Goal: Find specific page/section: Find specific page/section

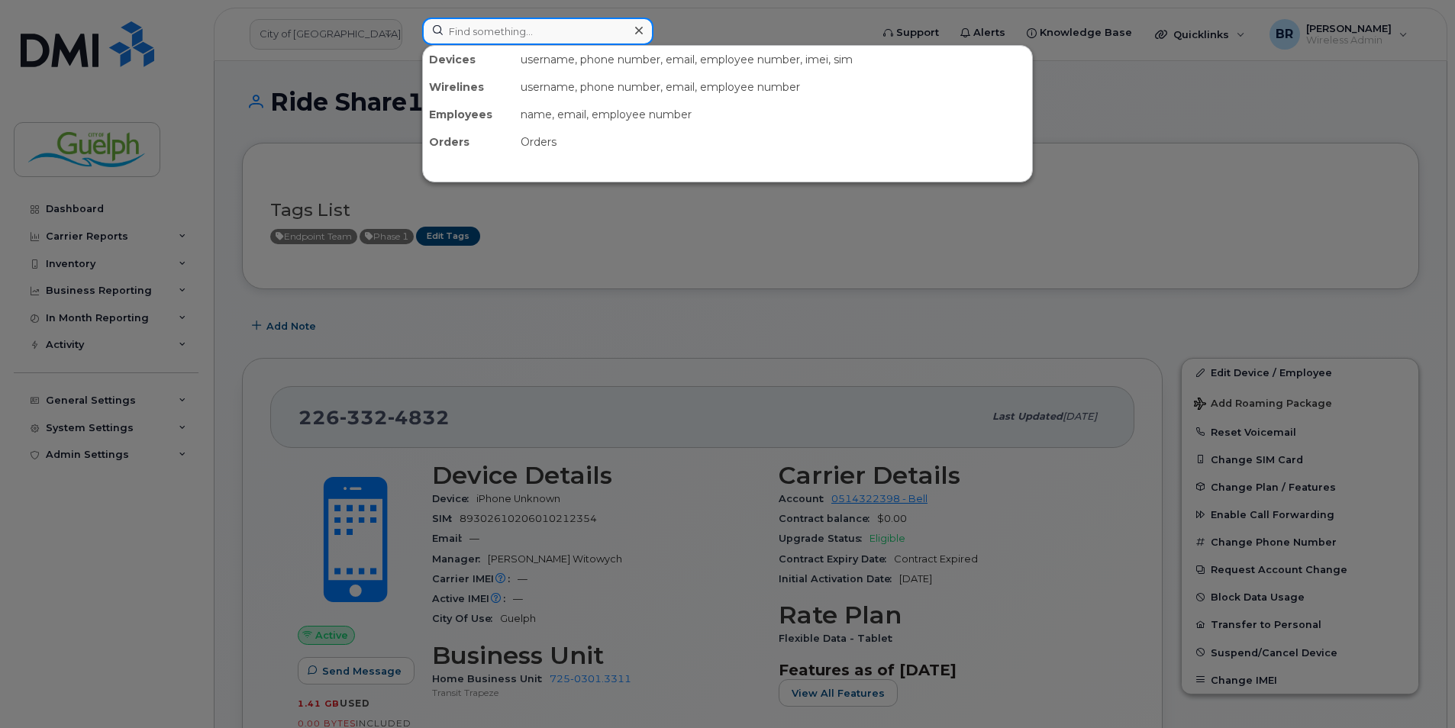
click at [464, 26] on input at bounding box center [537, 31] width 231 height 27
paste input "2263324328"
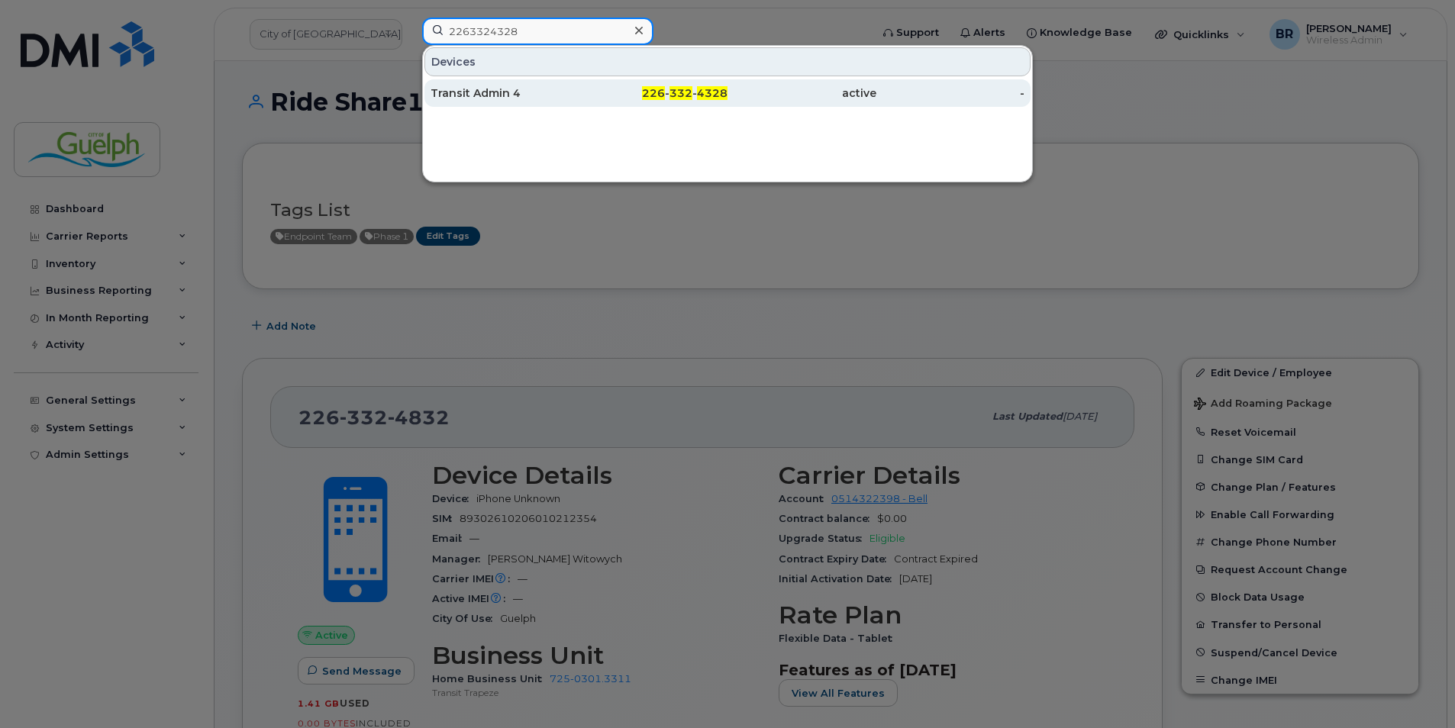
type input "2263324328"
click at [477, 91] on div "Transit Admin 4" at bounding box center [505, 93] width 149 height 15
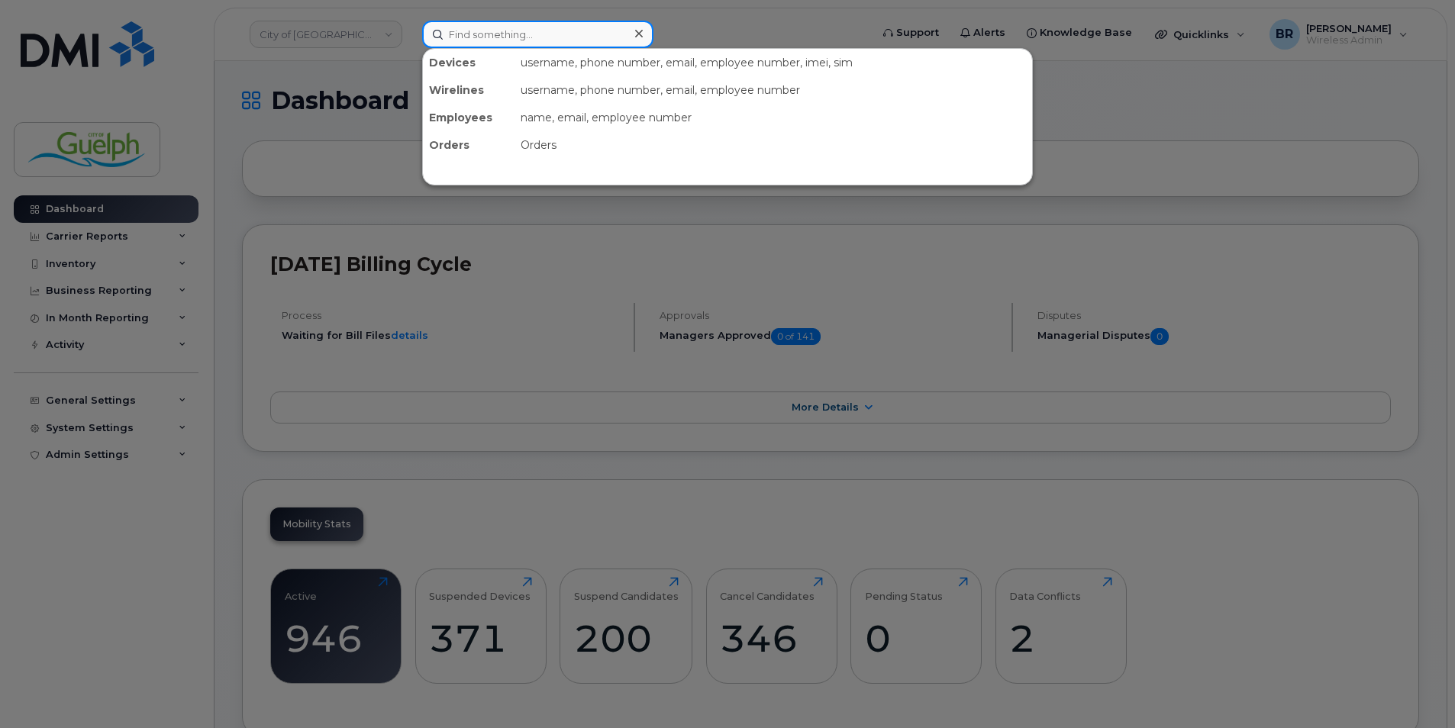
click at [492, 44] on input at bounding box center [537, 34] width 231 height 27
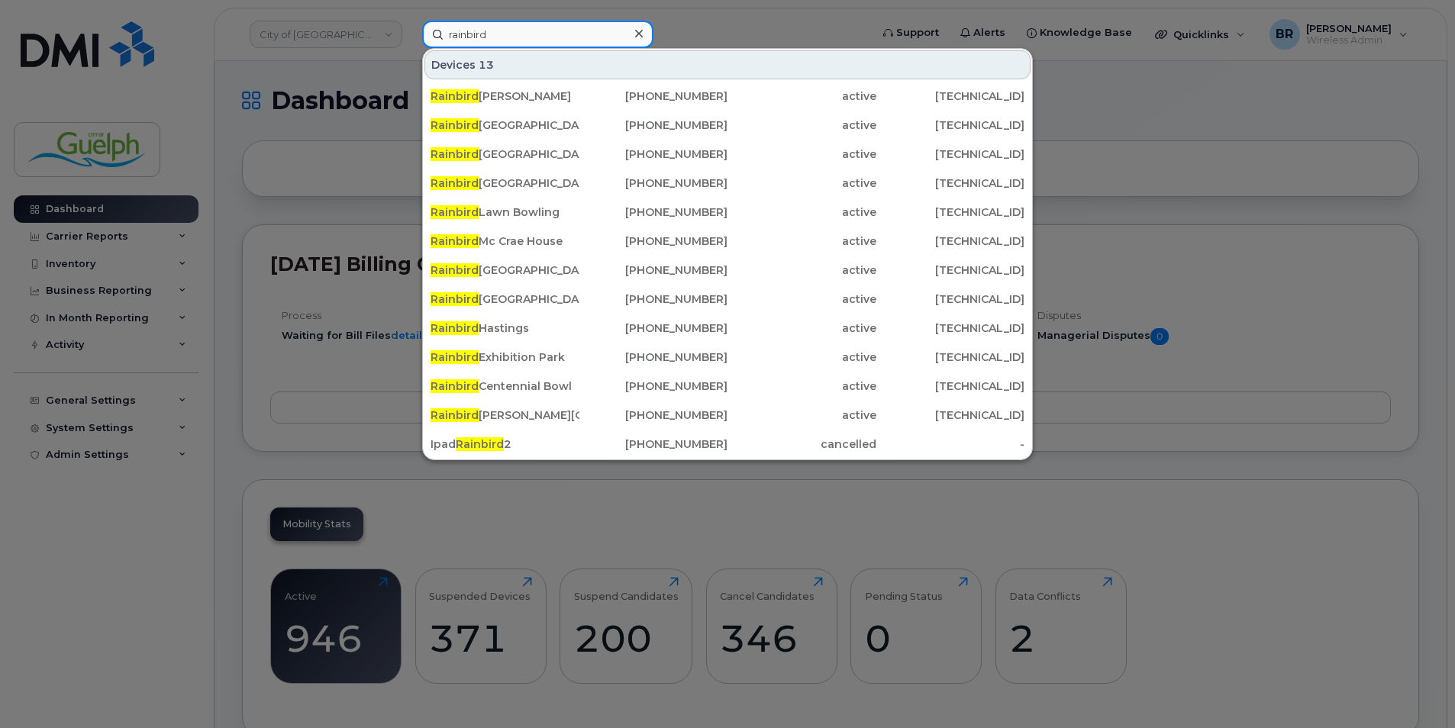
drag, startPoint x: 550, startPoint y: 37, endPoint x: 401, endPoint y: 21, distance: 150.5
click at [410, 21] on div "rainbird Devices 13 Rainbird [PERSON_NAME] [PHONE_NUMBER] active [TECHNICAL_ID]…" at bounding box center [641, 34] width 463 height 27
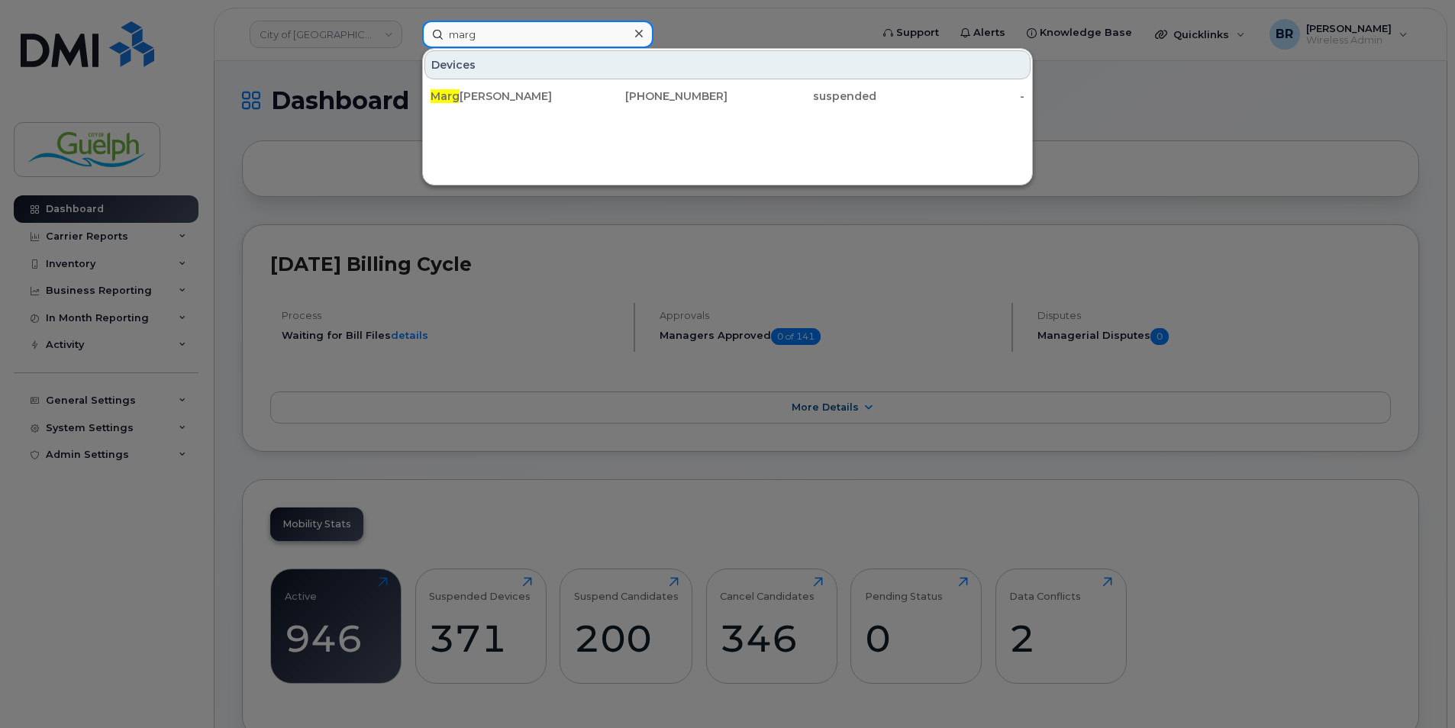
type input "marg"
click at [640, 40] on icon at bounding box center [639, 33] width 8 height 12
